Goal: Task Accomplishment & Management: Complete application form

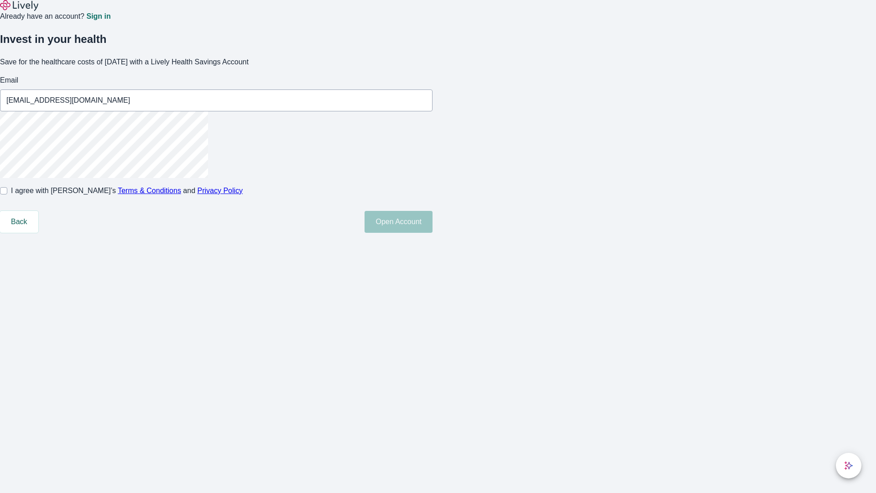
click at [7, 194] on input "I agree with Lively’s Terms & Conditions and Privacy Policy" at bounding box center [3, 190] width 7 height 7
checkbox input "true"
click at [432, 233] on button "Open Account" at bounding box center [398, 222] width 68 height 22
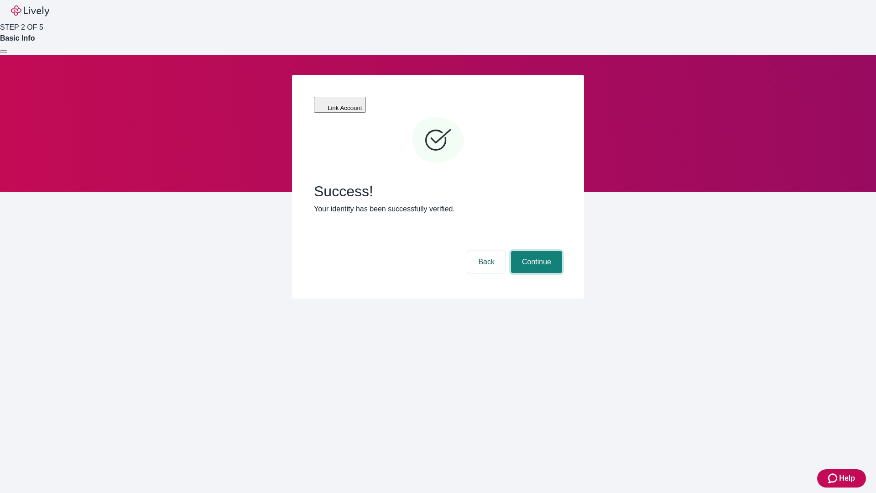
click at [535, 251] on button "Continue" at bounding box center [536, 262] width 51 height 22
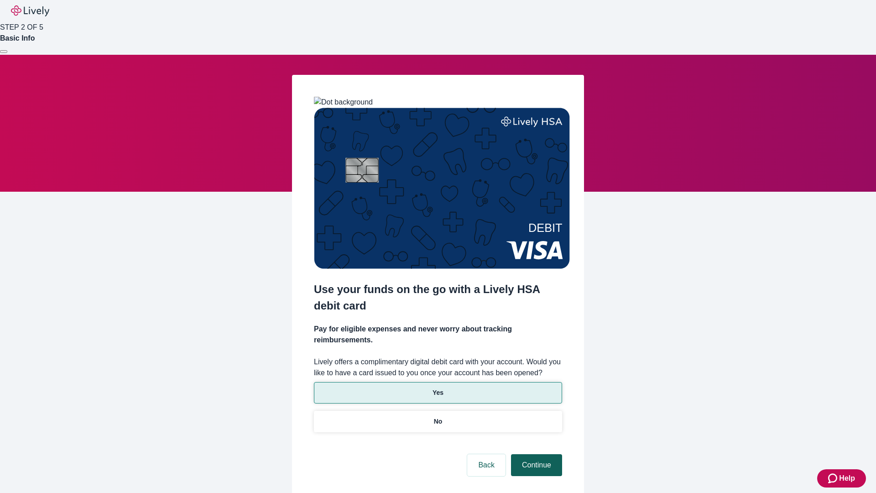
click at [437, 388] on p "Yes" at bounding box center [437, 393] width 11 height 10
click at [535, 454] on button "Continue" at bounding box center [536, 465] width 51 height 22
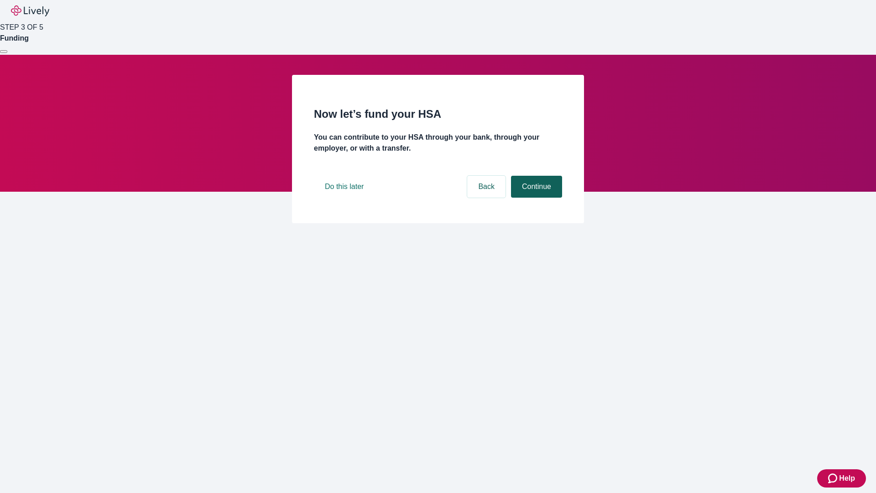
click at [535, 197] on button "Continue" at bounding box center [536, 187] width 51 height 22
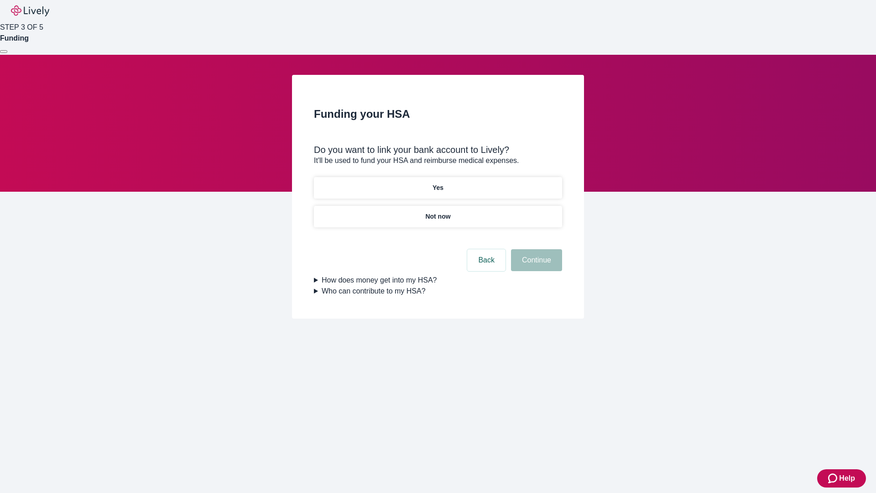
click at [437, 183] on p "Yes" at bounding box center [437, 188] width 11 height 10
click at [535, 249] on button "Continue" at bounding box center [536, 260] width 51 height 22
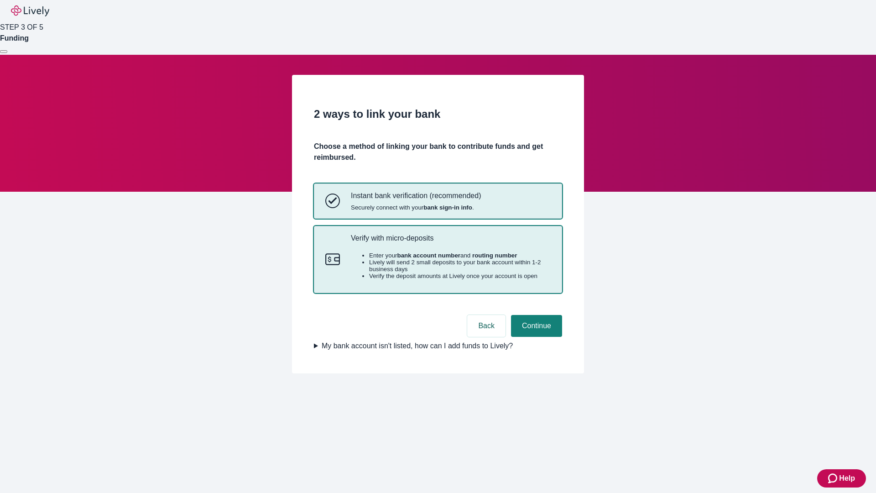
click at [450, 242] on p "Verify with micro-deposits" at bounding box center [451, 238] width 200 height 9
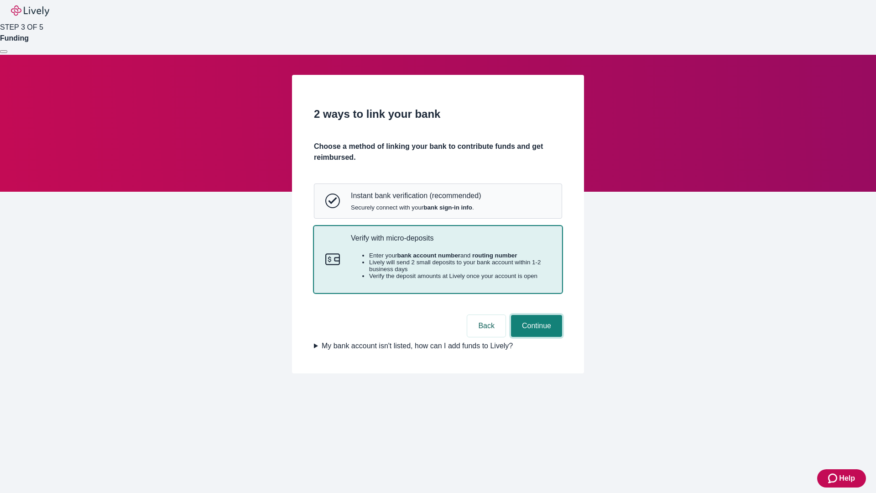
click at [535, 337] on button "Continue" at bounding box center [536, 326] width 51 height 22
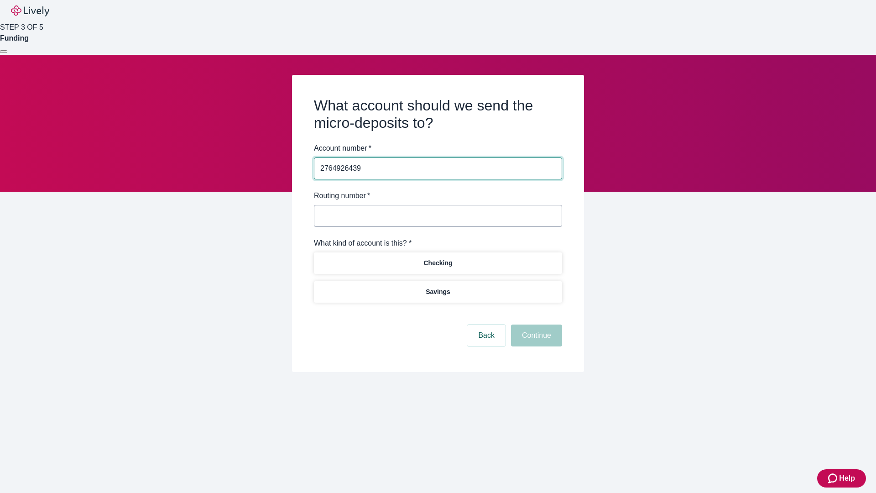
type input "2764926439"
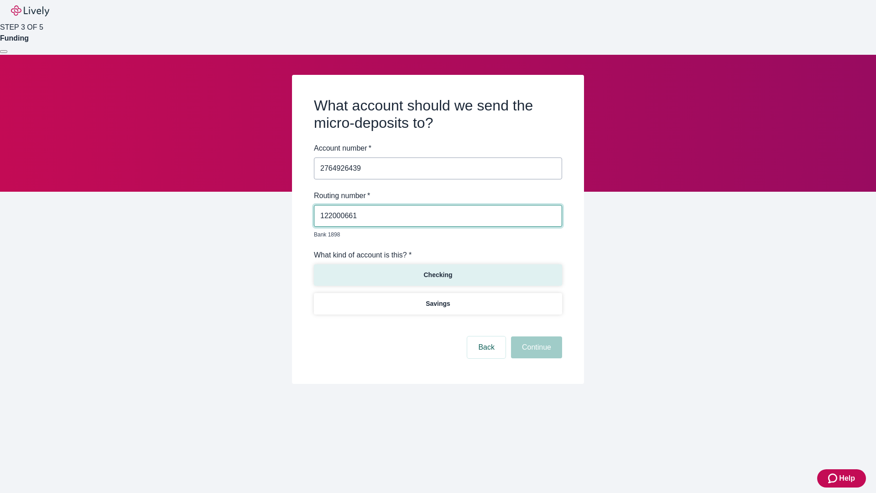
type input "122000661"
click at [437, 270] on p "Checking" at bounding box center [437, 275] width 29 height 10
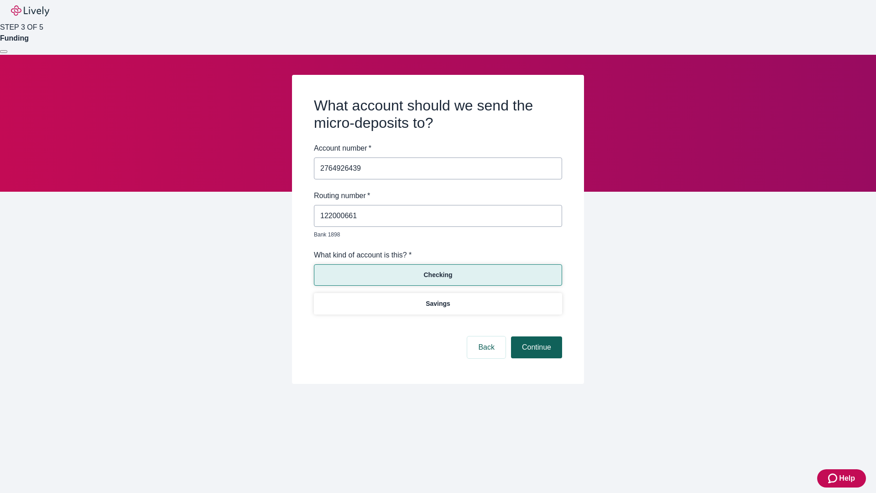
click at [535, 337] on button "Continue" at bounding box center [536, 347] width 51 height 22
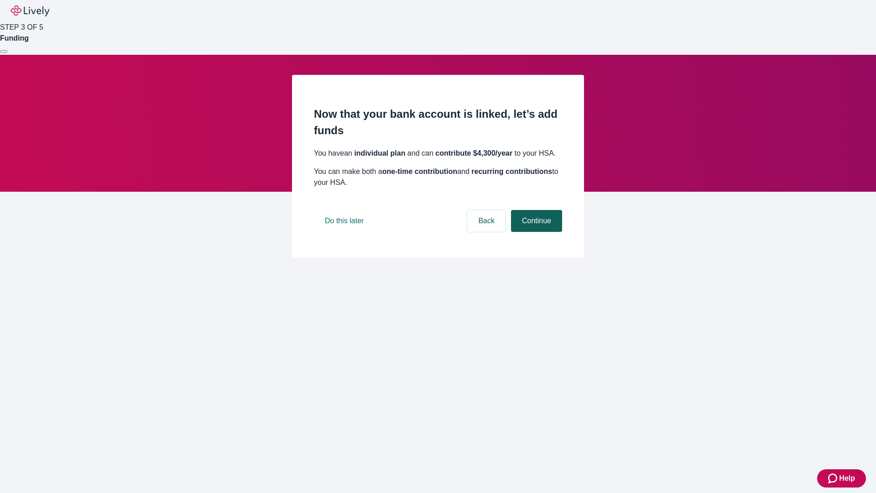
click at [535, 232] on button "Continue" at bounding box center [536, 221] width 51 height 22
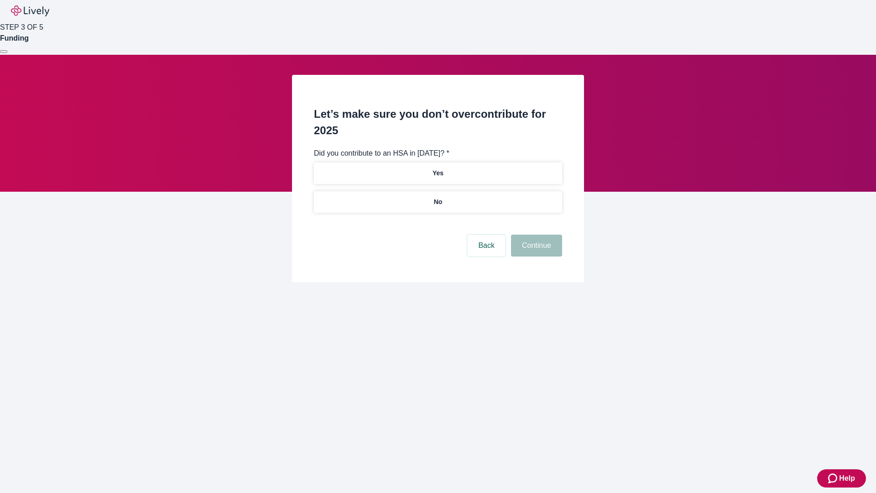
click at [437, 197] on p "No" at bounding box center [438, 202] width 9 height 10
click at [535, 234] on button "Continue" at bounding box center [536, 245] width 51 height 22
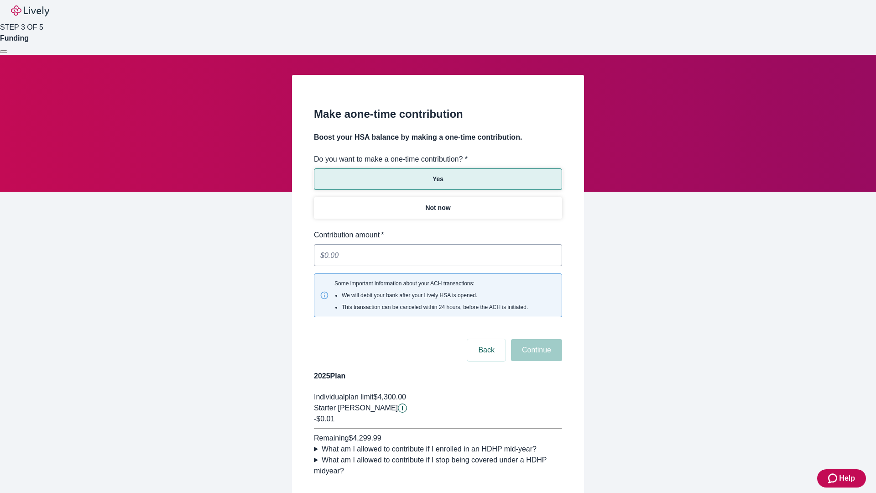
type input "0.01"
click at [535, 339] on button "Continue" at bounding box center [536, 350] width 51 height 22
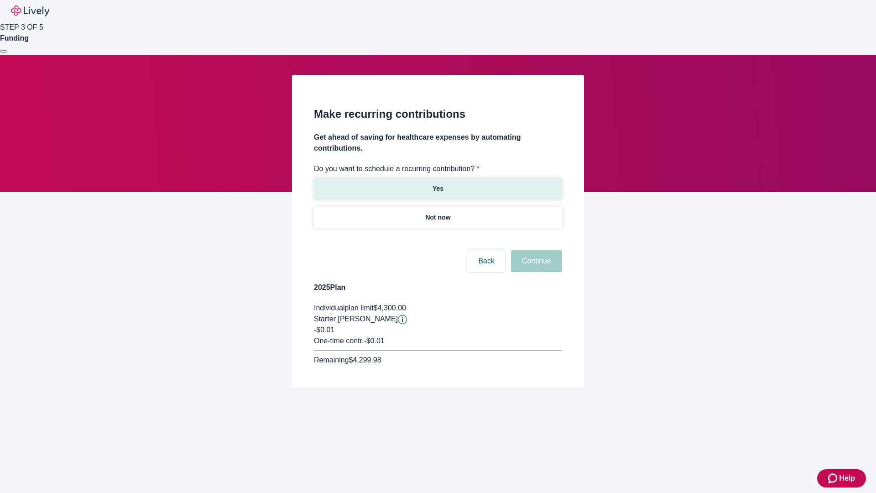
click at [437, 184] on p "Yes" at bounding box center [437, 189] width 11 height 10
click at [437, 239] on body "Help STEP 3 OF 5 Funding Make recurring contributions Get ahead of saving for h…" at bounding box center [438, 215] width 876 height 431
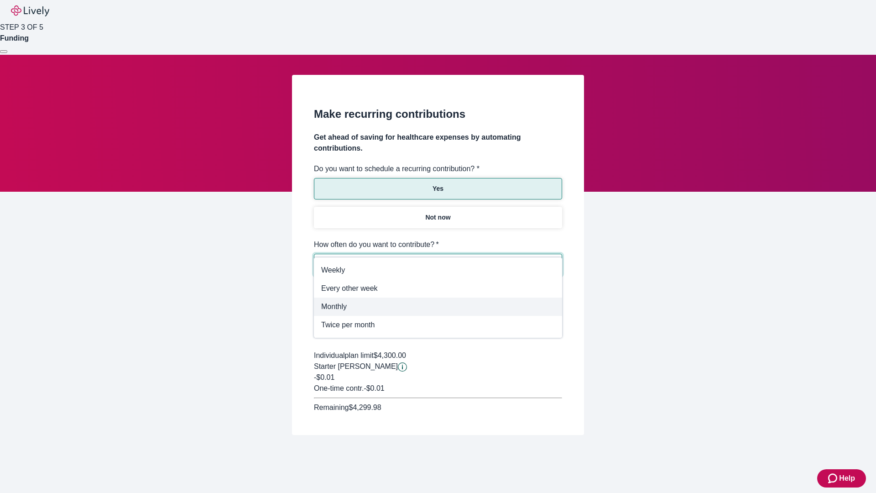
click at [437, 301] on span "Monthly" at bounding box center [438, 306] width 234 height 11
type input "Monthly"
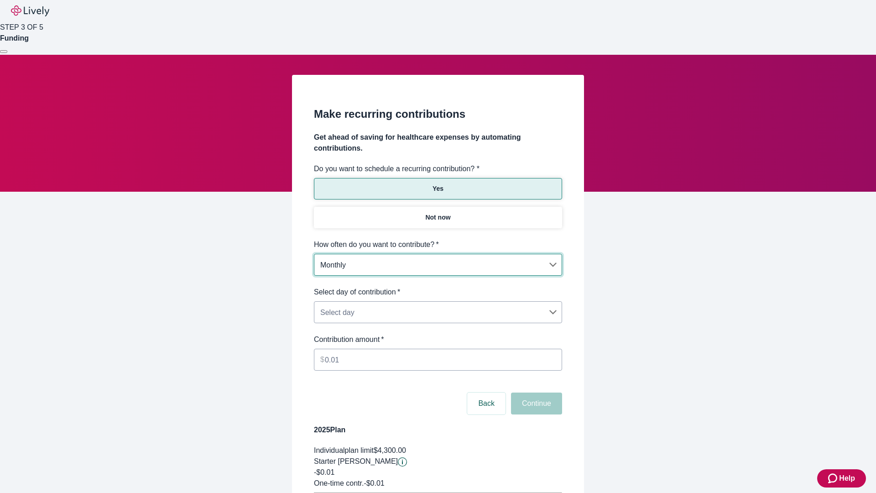
click at [437, 286] on body "Help STEP 3 OF 5 Funding Make recurring contributions Get ahead of saving for h…" at bounding box center [438, 286] width 876 height 573
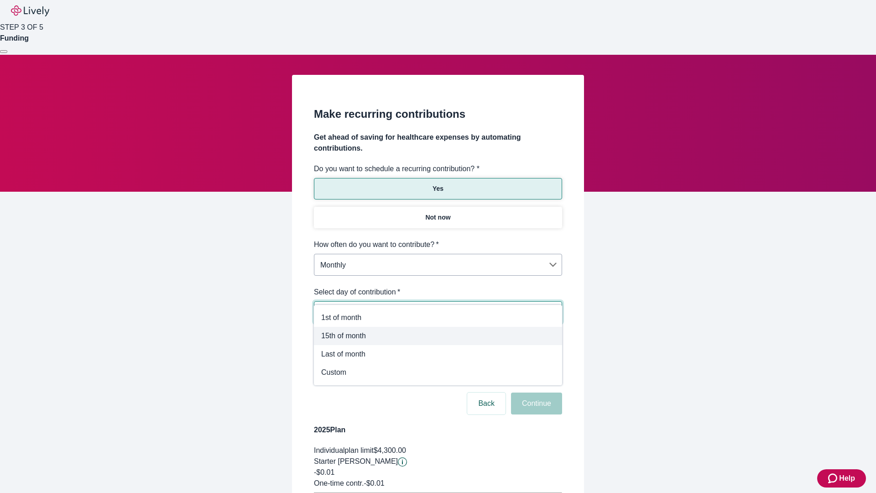
click at [438, 336] on span "15th of month" at bounding box center [438, 335] width 234 height 11
type input "Monthly15th"
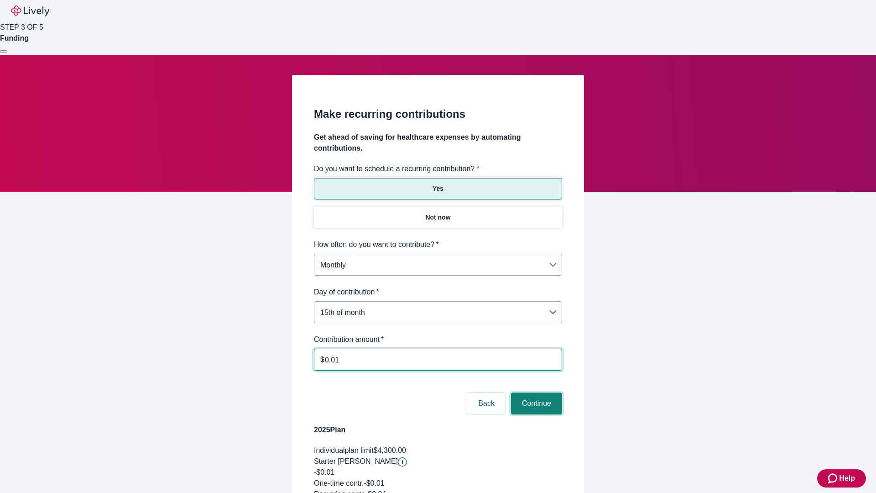
click at [535, 392] on button "Continue" at bounding box center [536, 403] width 51 height 22
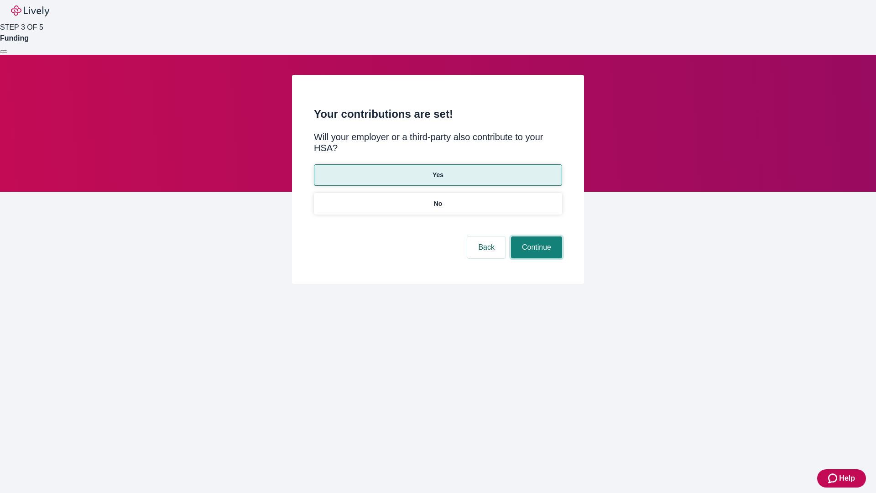
click at [535, 236] on button "Continue" at bounding box center [536, 247] width 51 height 22
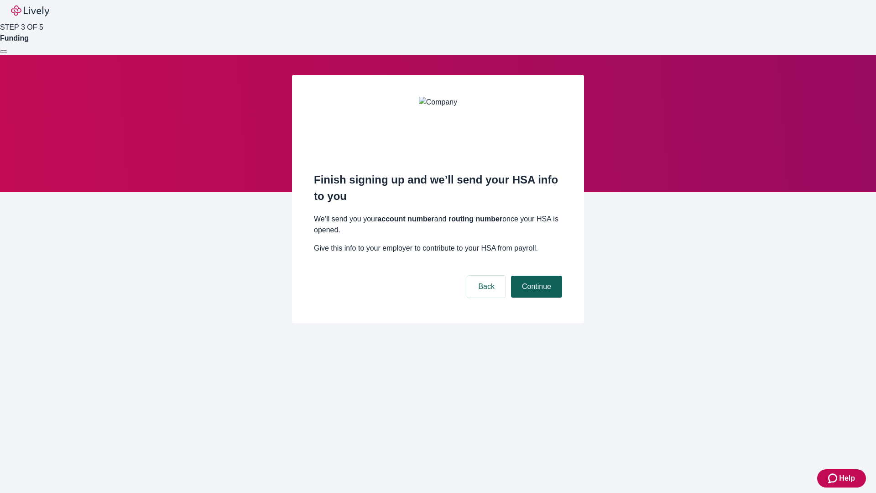
click at [535, 275] on button "Continue" at bounding box center [536, 286] width 51 height 22
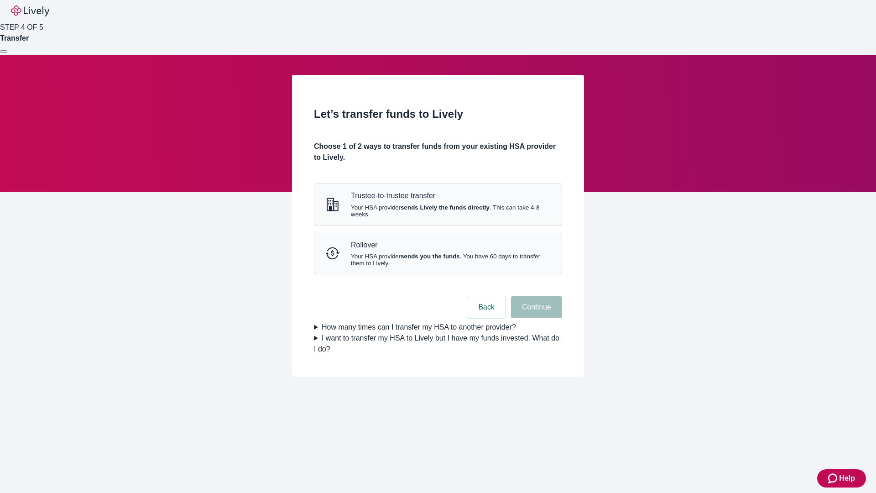
click at [437, 211] on strong "sends Lively the funds directly" at bounding box center [444, 207] width 89 height 7
click at [535, 318] on button "Continue" at bounding box center [536, 307] width 51 height 22
